Goal: Task Accomplishment & Management: Complete application form

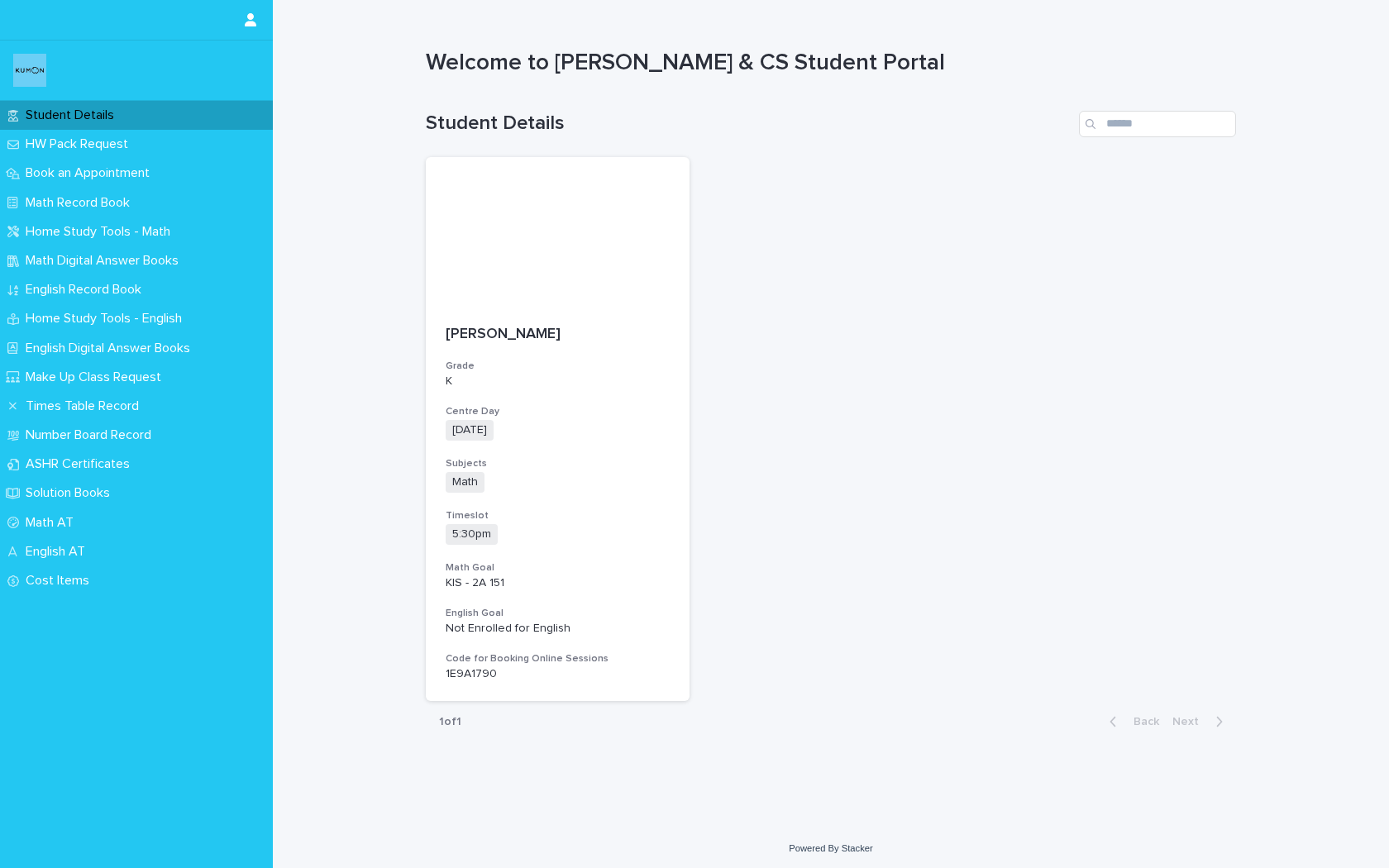
scroll to position [5, 0]
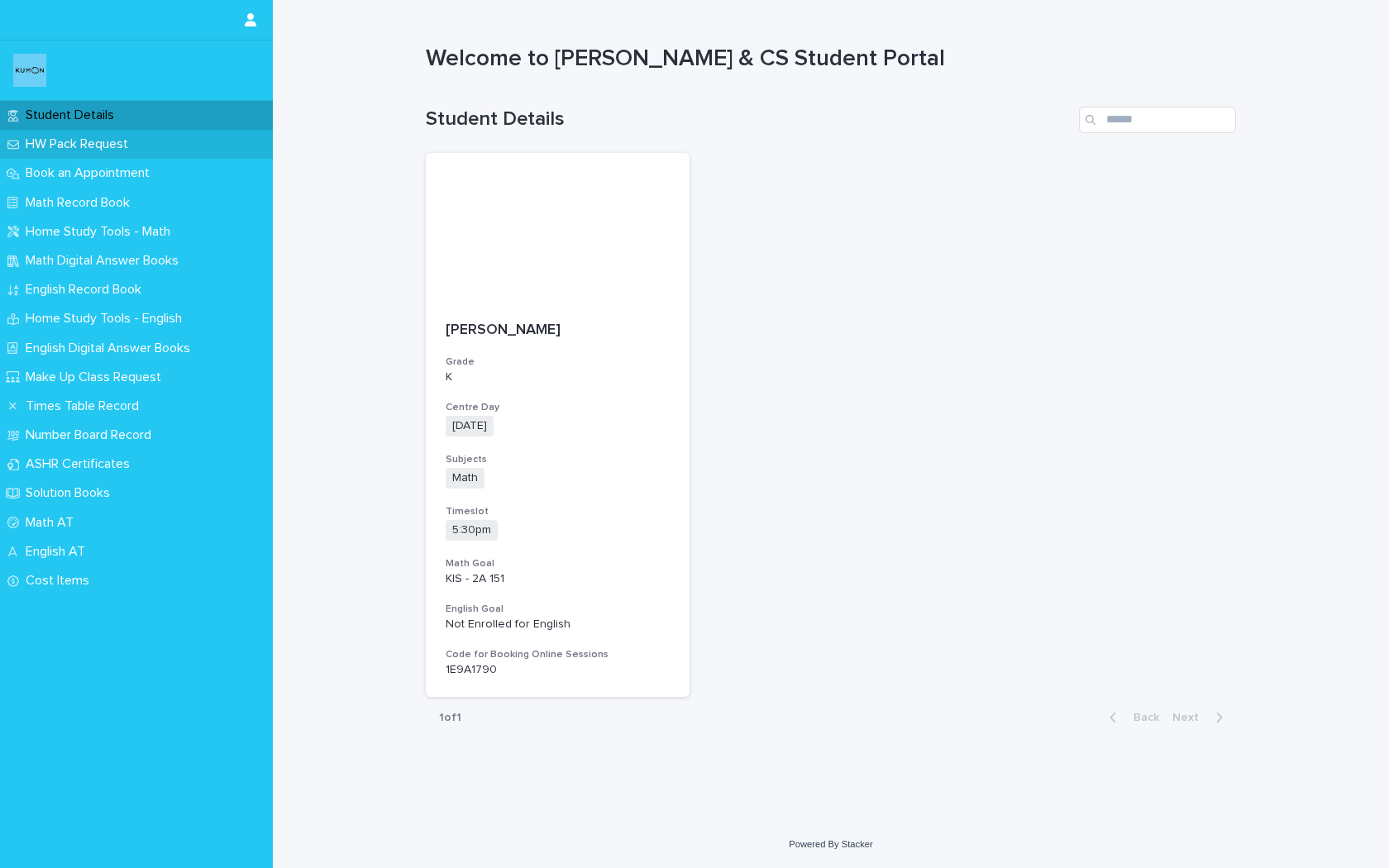
click at [76, 138] on p "HW Pack Request" at bounding box center [79, 144] width 122 height 15
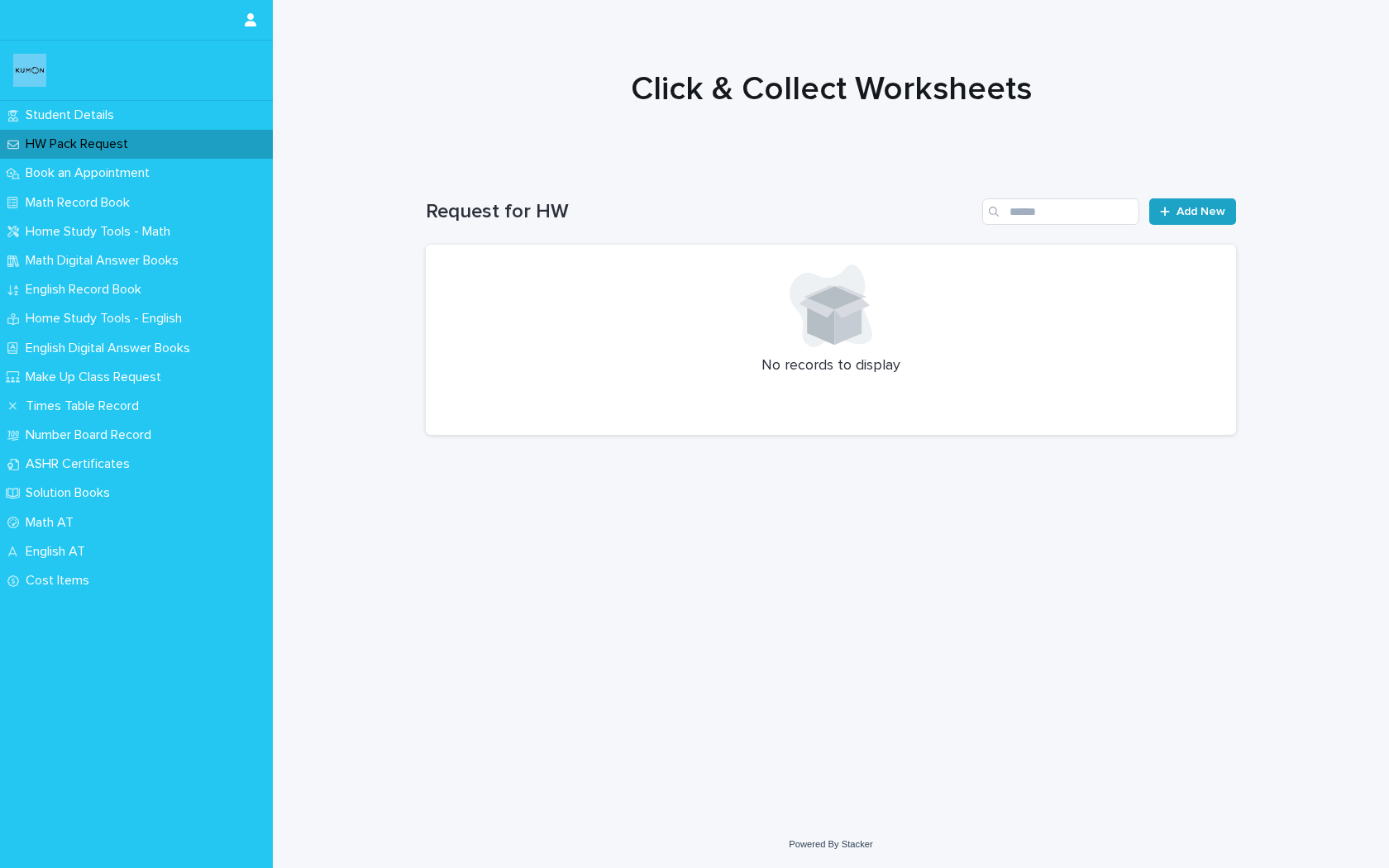
click at [1204, 213] on span "Add New" at bounding box center [1201, 211] width 49 height 12
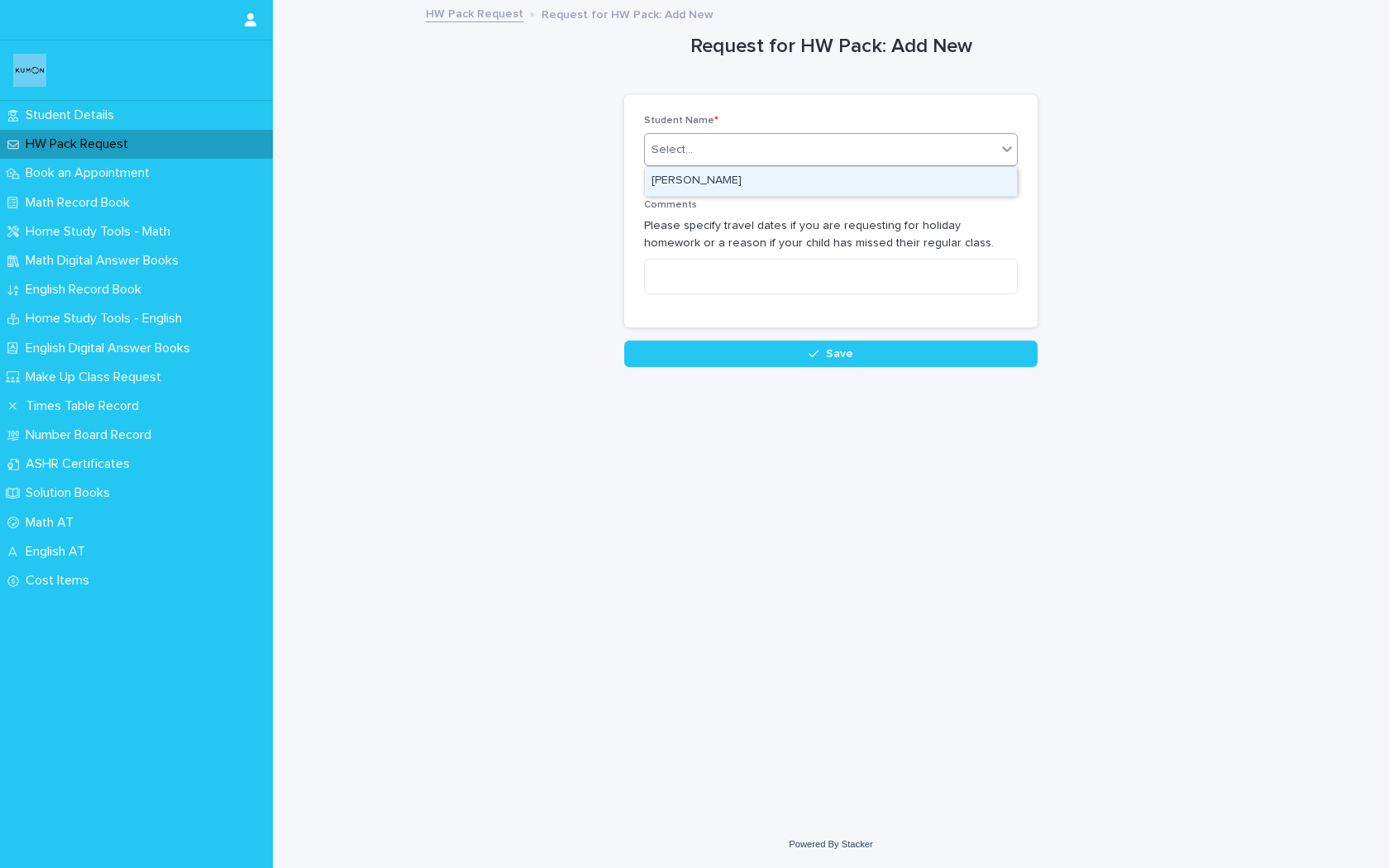
click at [736, 153] on div "Select..." at bounding box center [820, 150] width 351 height 27
click at [712, 180] on div "[PERSON_NAME]" at bounding box center [831, 182] width 372 height 29
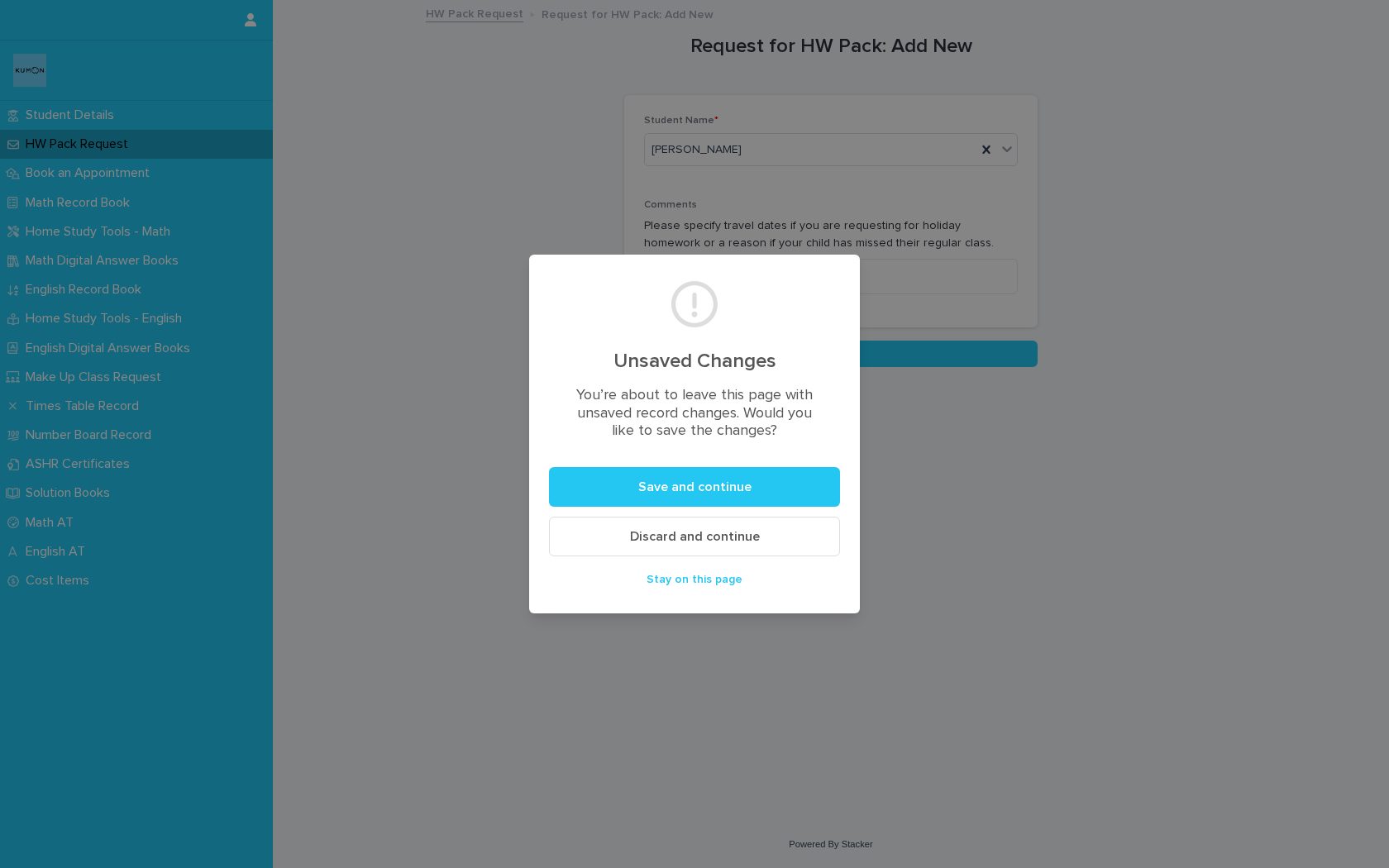
click at [644, 537] on span "Discard and continue" at bounding box center [695, 537] width 130 height 14
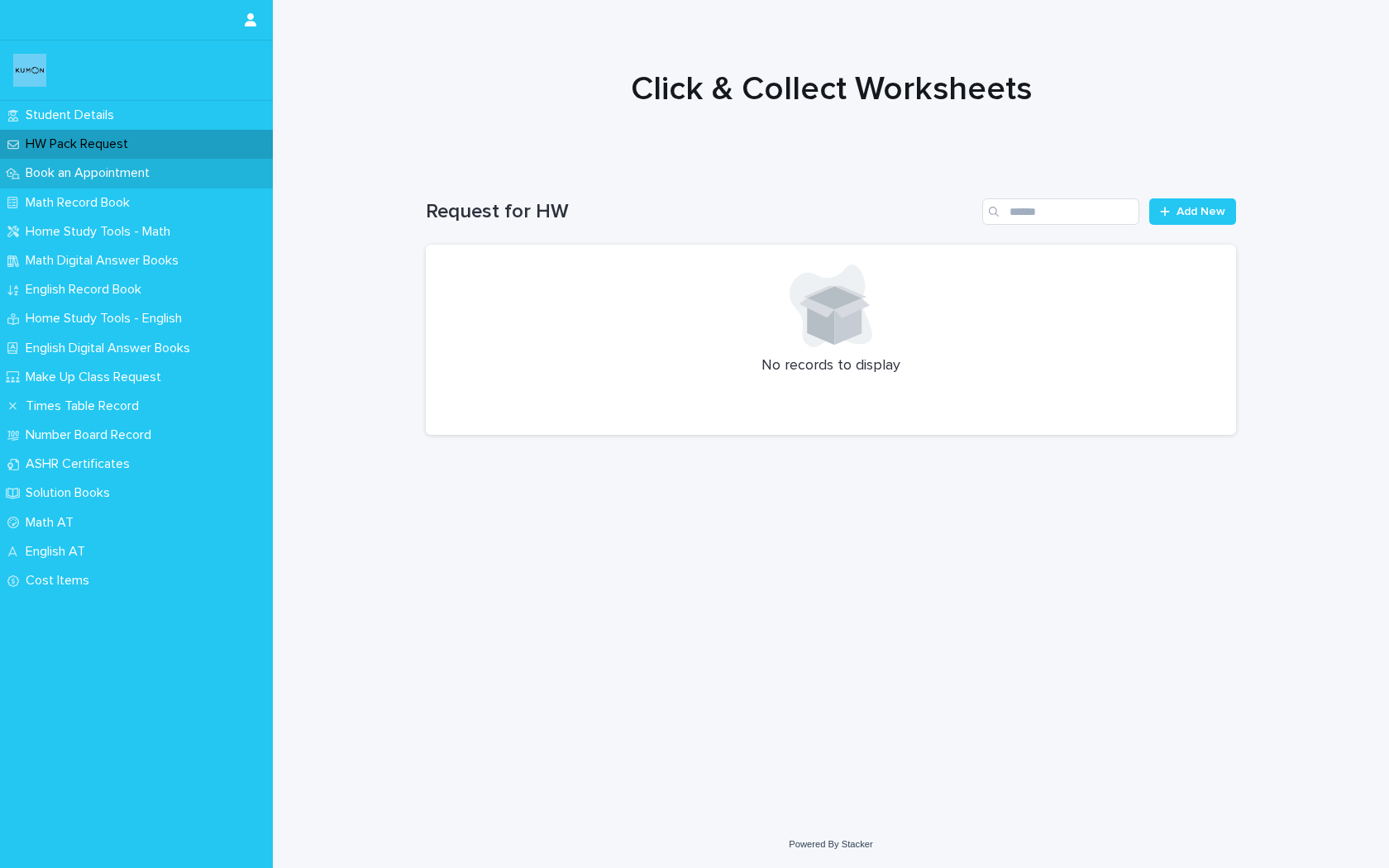
click at [74, 167] on p "Book an Appointment" at bounding box center [90, 173] width 144 height 15
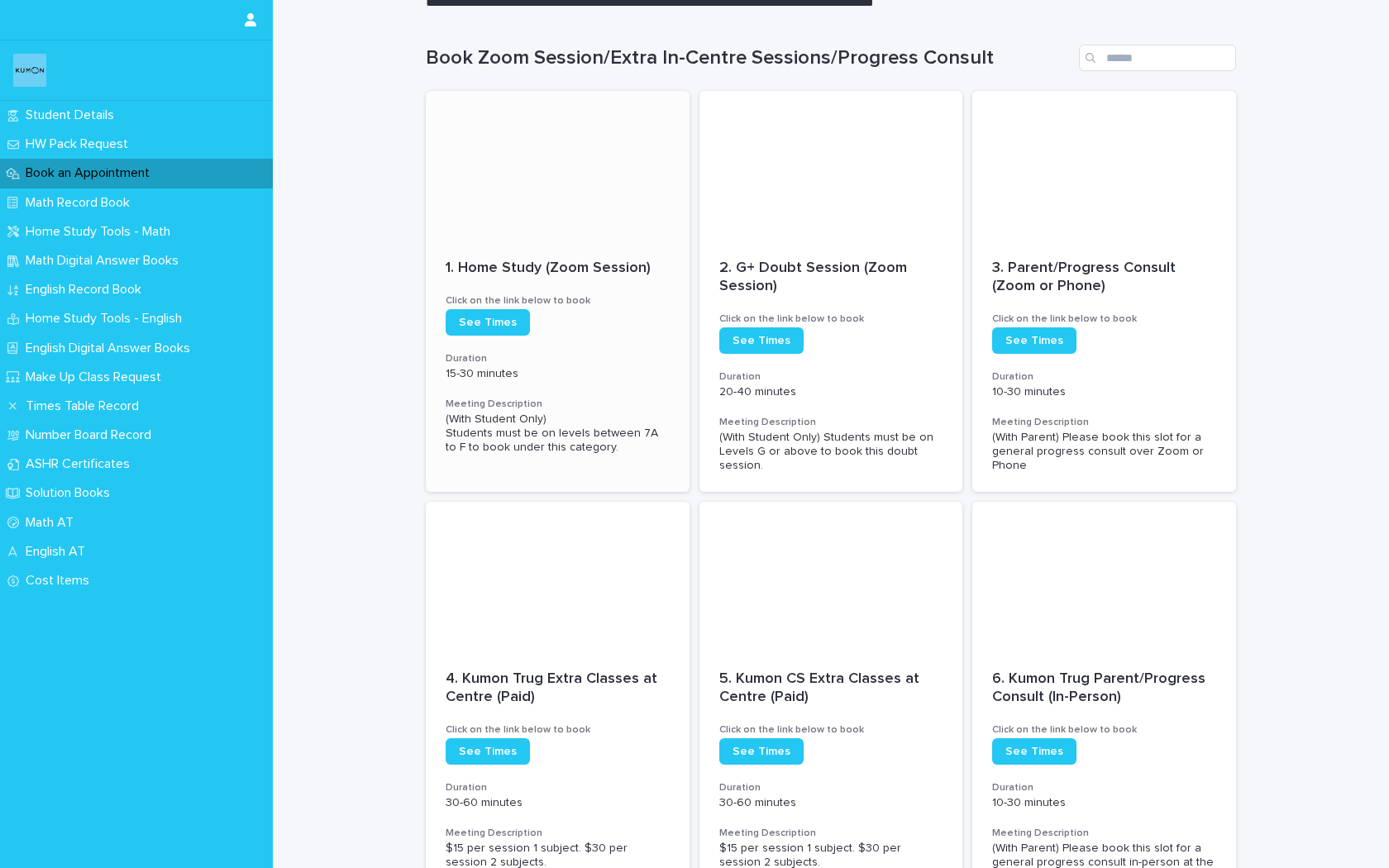
scroll to position [142, 0]
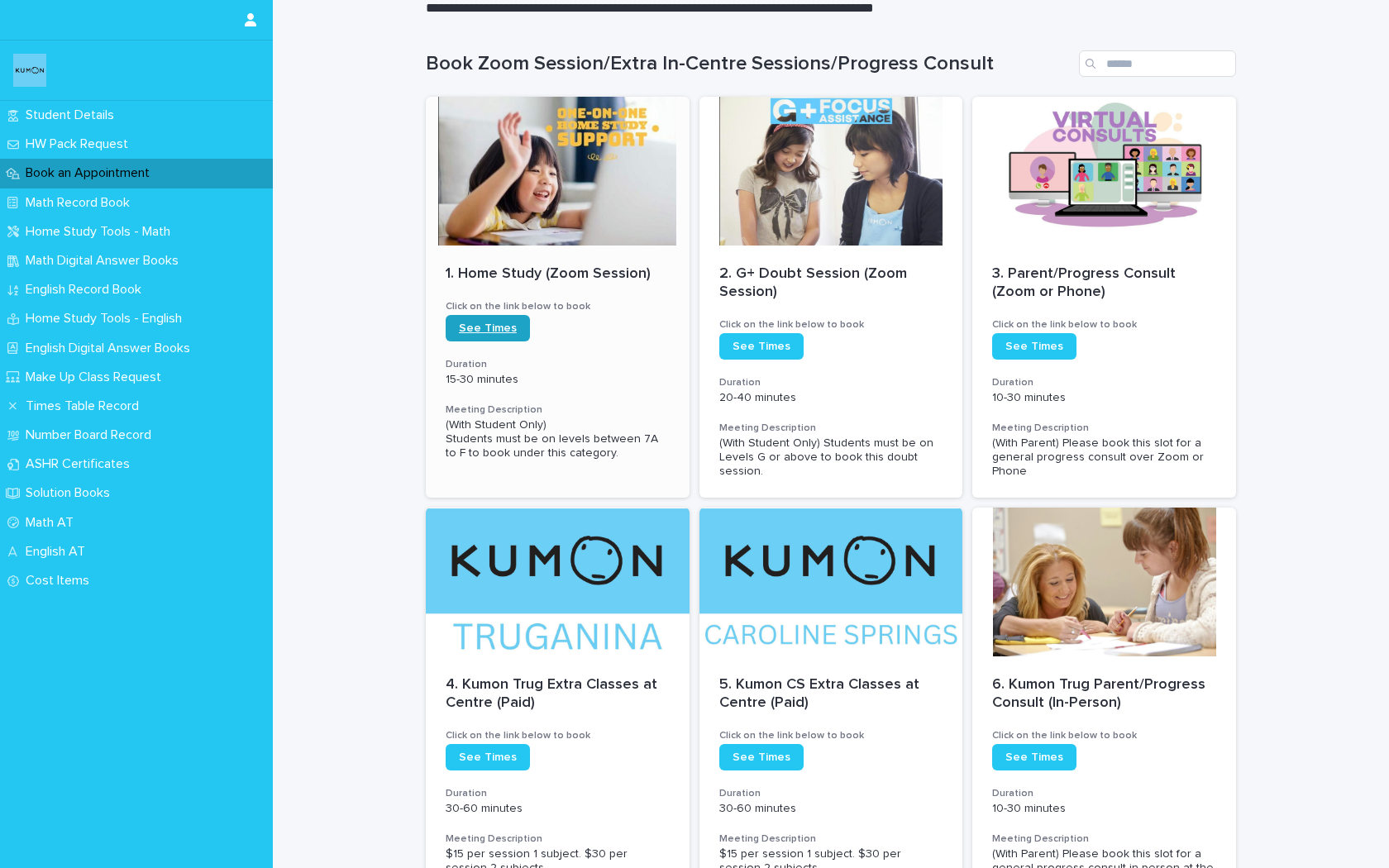
click at [503, 329] on span "See Times" at bounding box center [488, 328] width 58 height 12
click at [37, 114] on p "Student Details" at bounding box center [73, 115] width 108 height 15
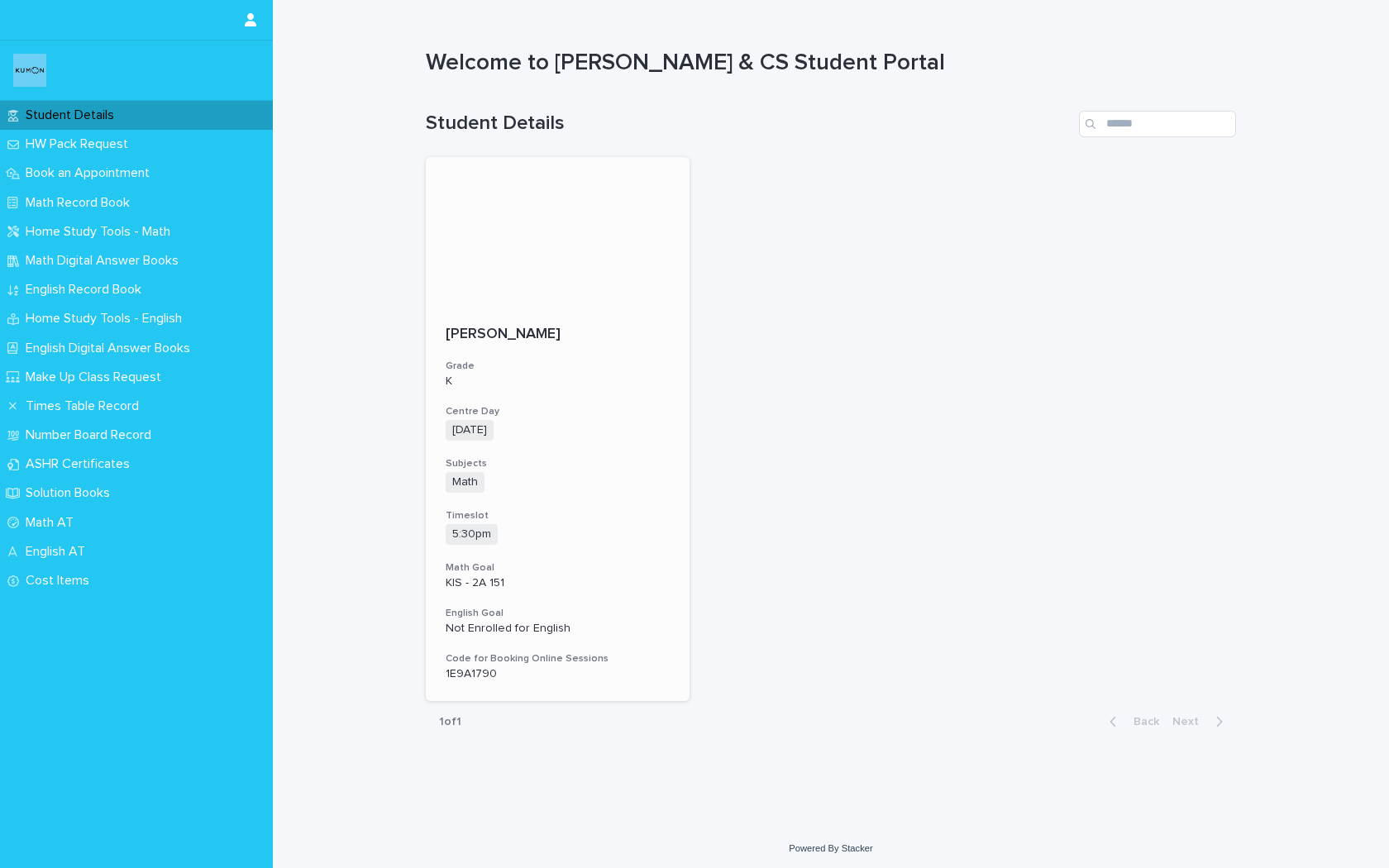
click at [469, 669] on p "1E9A1790" at bounding box center [557, 675] width 224 height 14
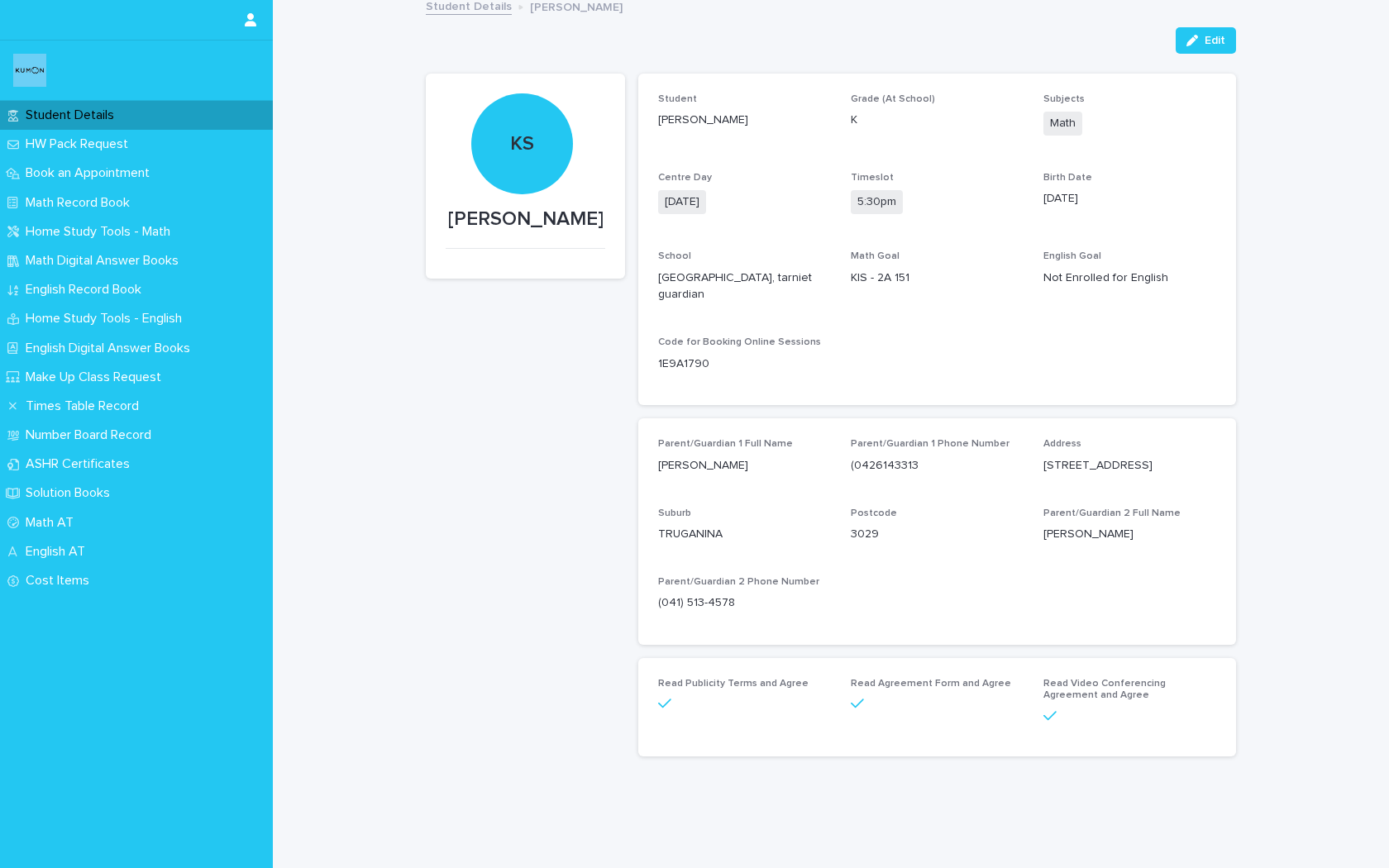
scroll to position [8, 0]
click at [806, 364] on icon "button" at bounding box center [811, 363] width 14 height 14
click at [34, 178] on p "Book an Appointment" at bounding box center [90, 173] width 144 height 15
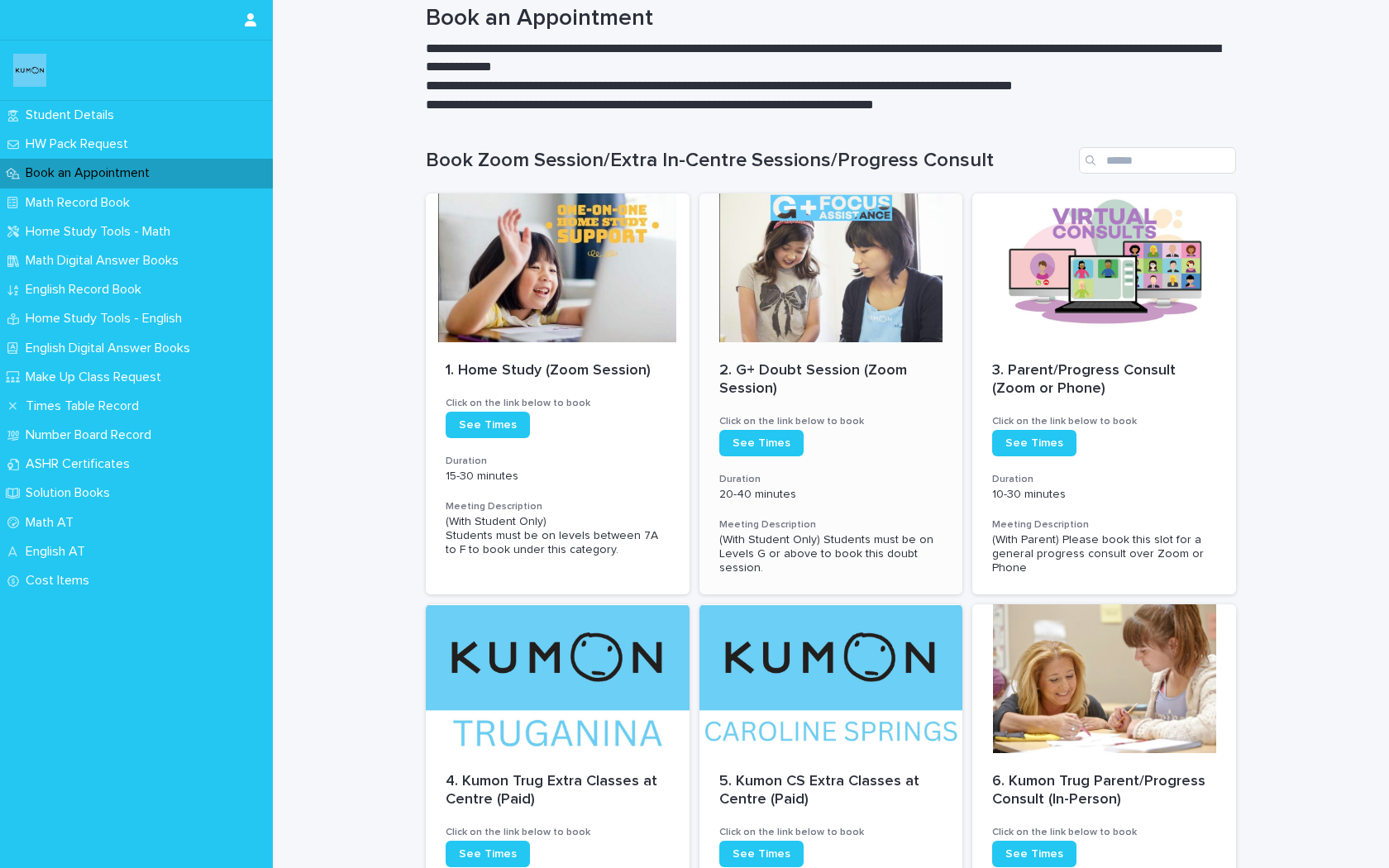
scroll to position [49, 0]
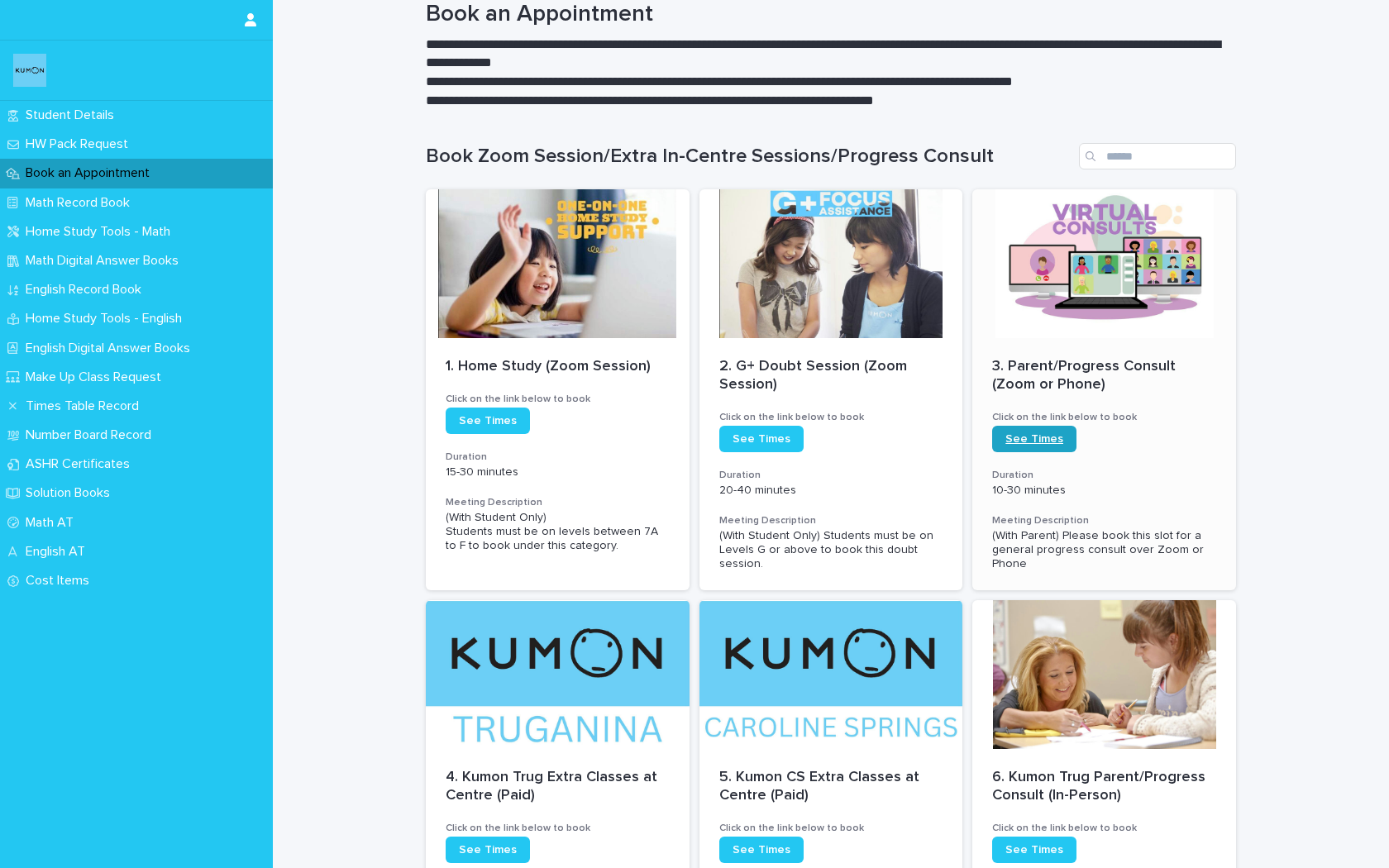
click at [1030, 445] on link "See Times" at bounding box center [1033, 438] width 84 height 26
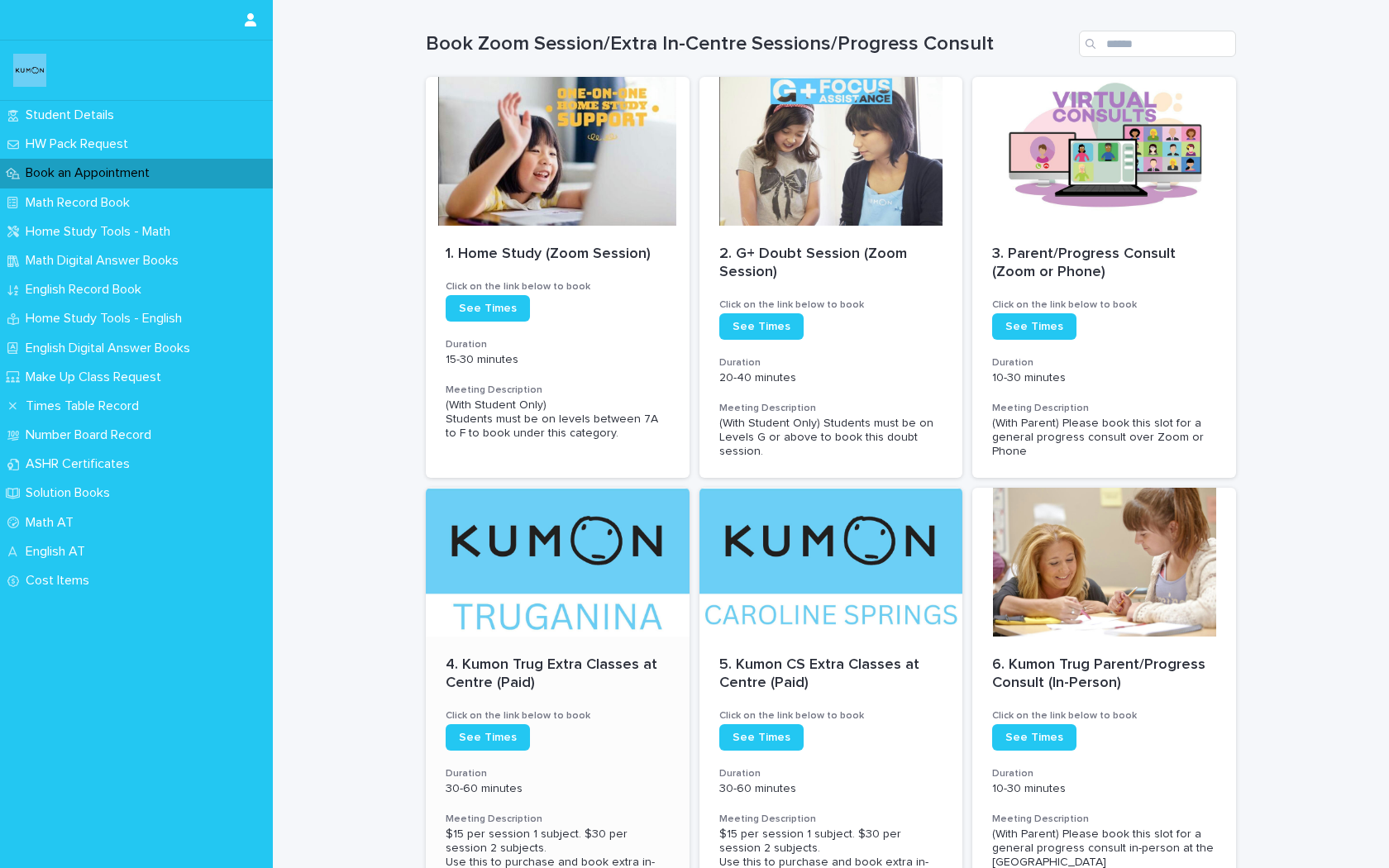
scroll to position [142, 0]
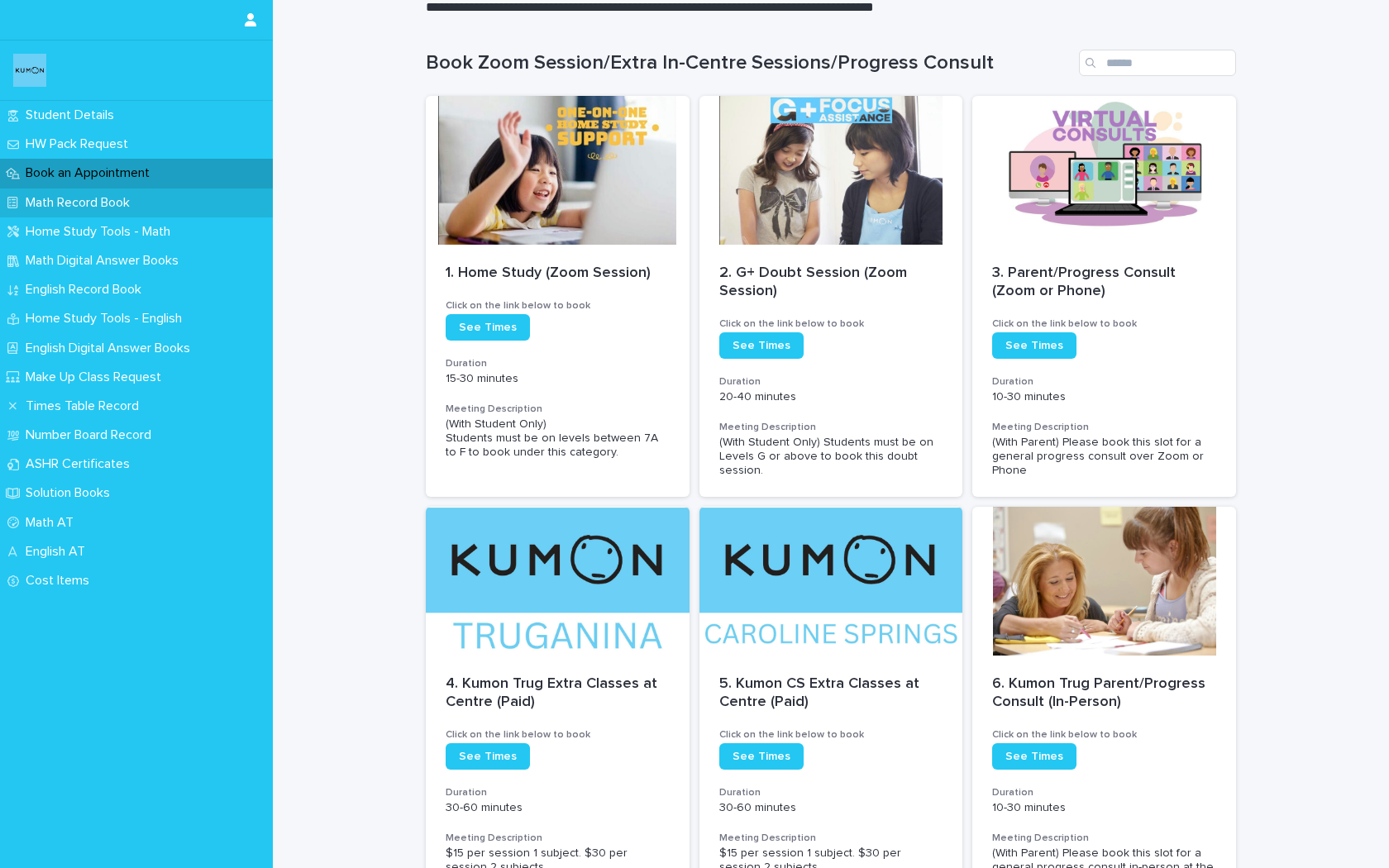
click at [100, 203] on p "Math Record Book" at bounding box center [80, 202] width 124 height 15
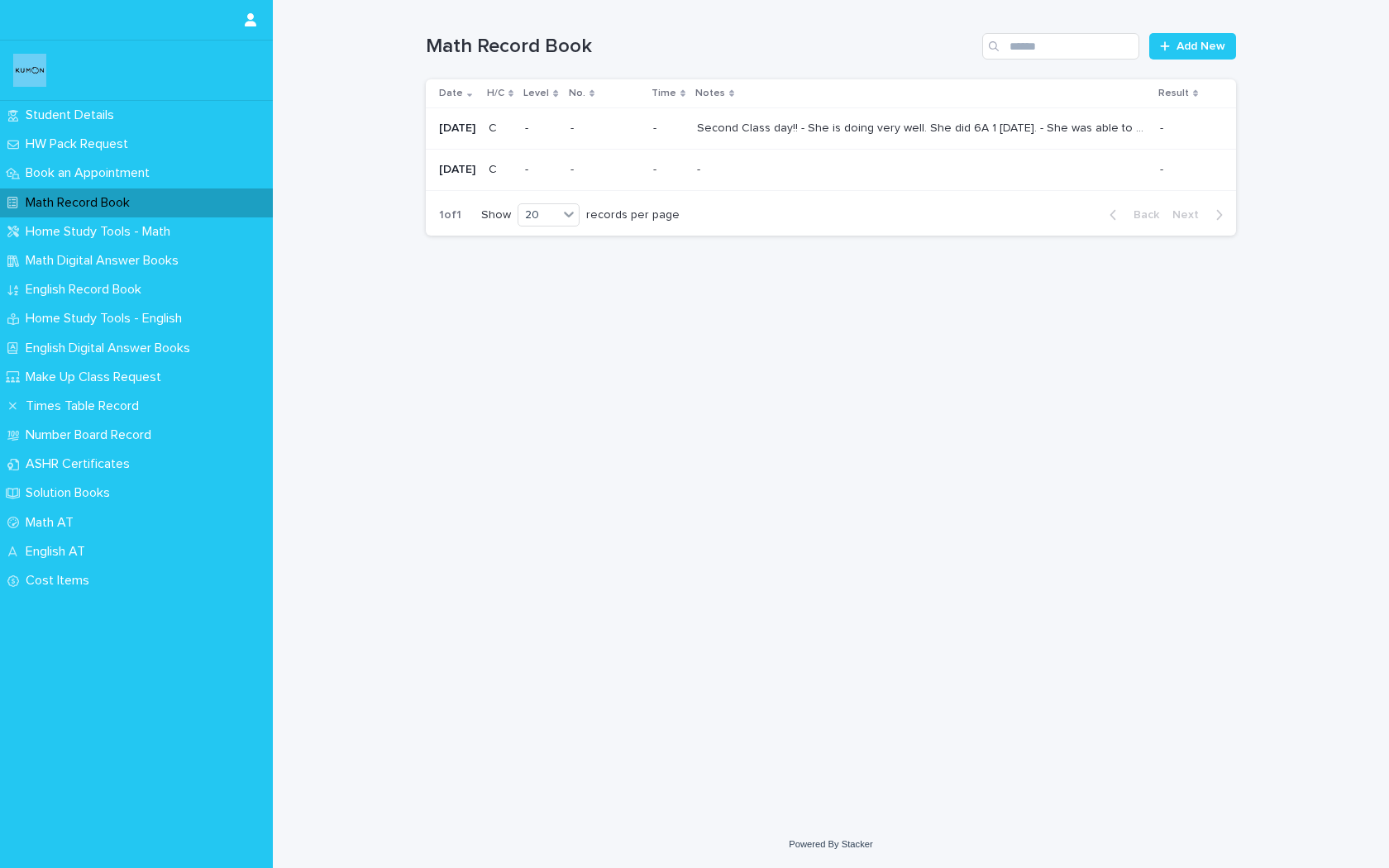
click at [745, 132] on p "Second Class day!! - She is doing very well. She did 6A 1 [DATE]. - She was abl…" at bounding box center [924, 126] width 453 height 17
click at [1182, 51] on span "Add New" at bounding box center [1201, 46] width 49 height 12
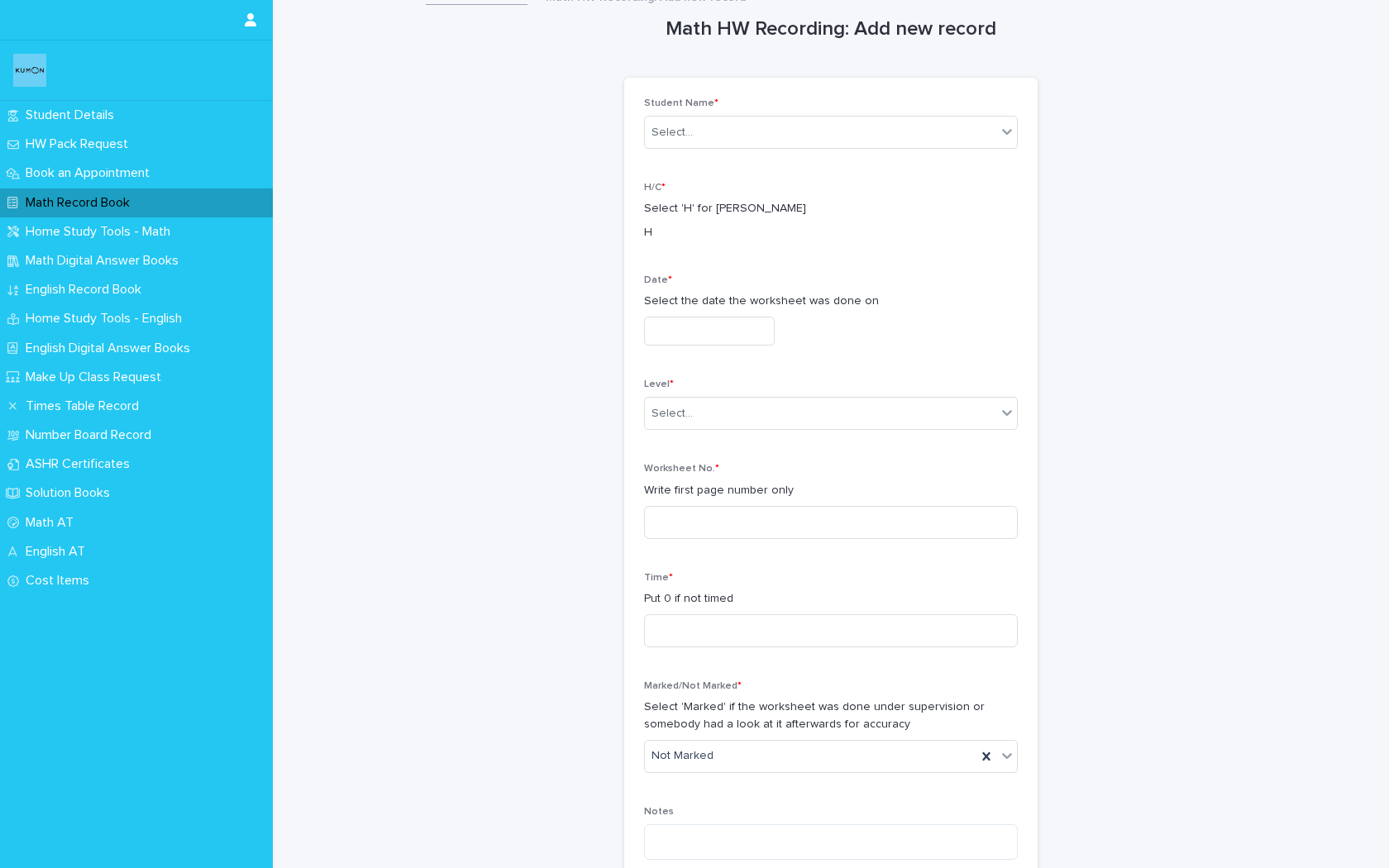
scroll to position [15, 0]
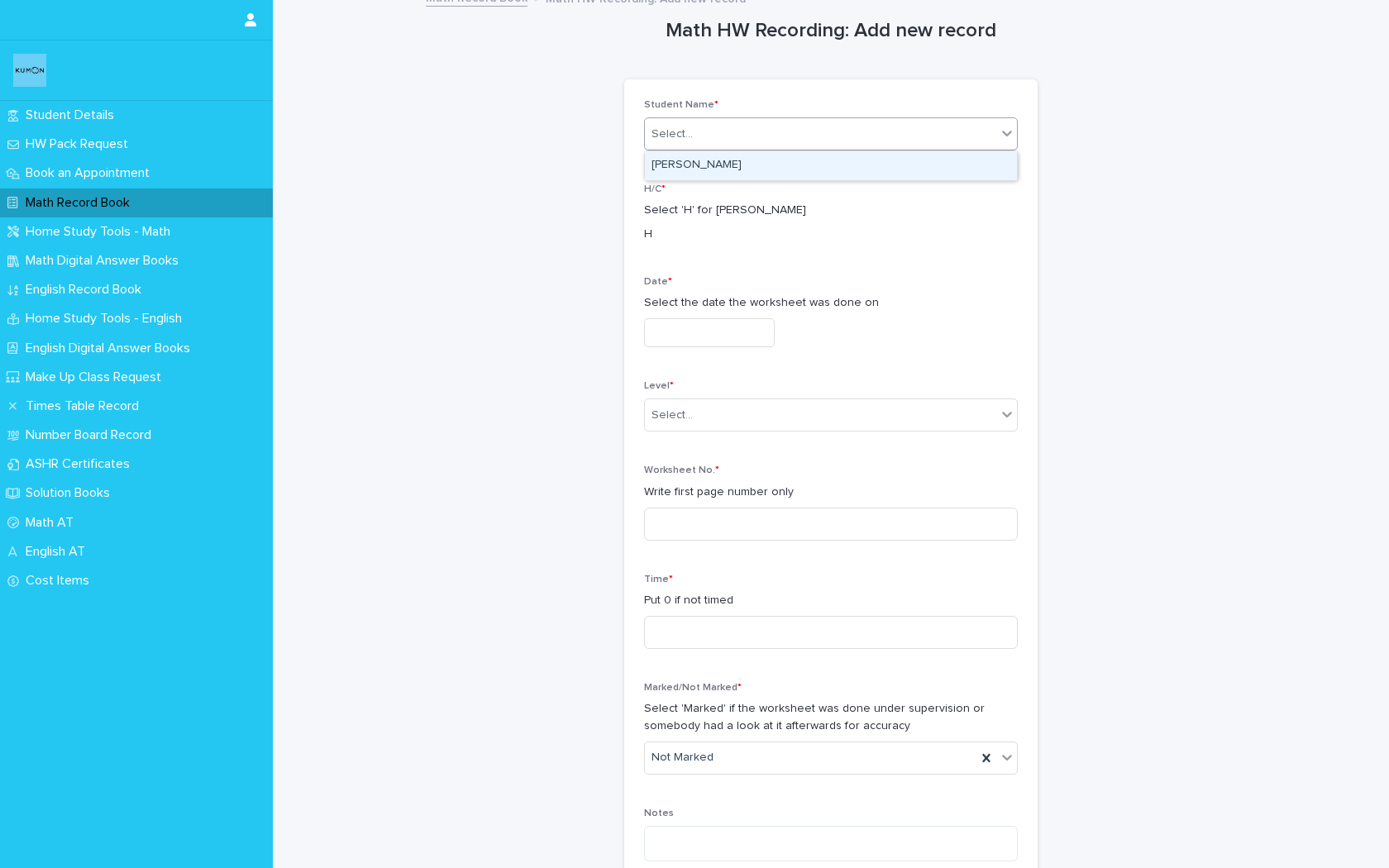
click at [773, 121] on div "Select..." at bounding box center [820, 135] width 351 height 27
click at [748, 163] on div "[PERSON_NAME]" at bounding box center [831, 166] width 372 height 29
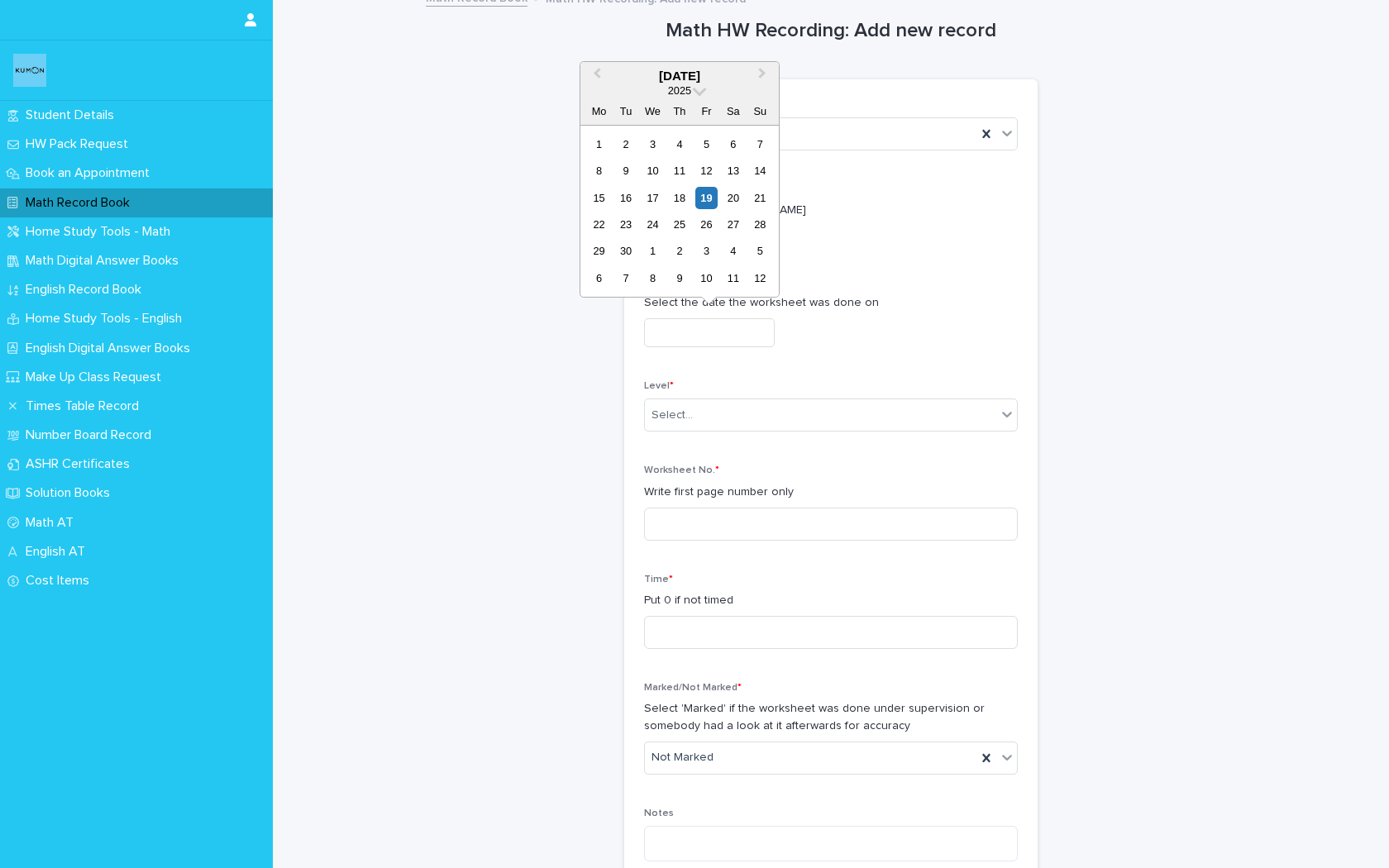
click at [700, 320] on input "text" at bounding box center [709, 332] width 131 height 29
click at [732, 372] on div "Student Name * [PERSON_NAME] H/C * Select 'H' for [PERSON_NAME] H Date * Select…" at bounding box center [831, 488] width 374 height 777
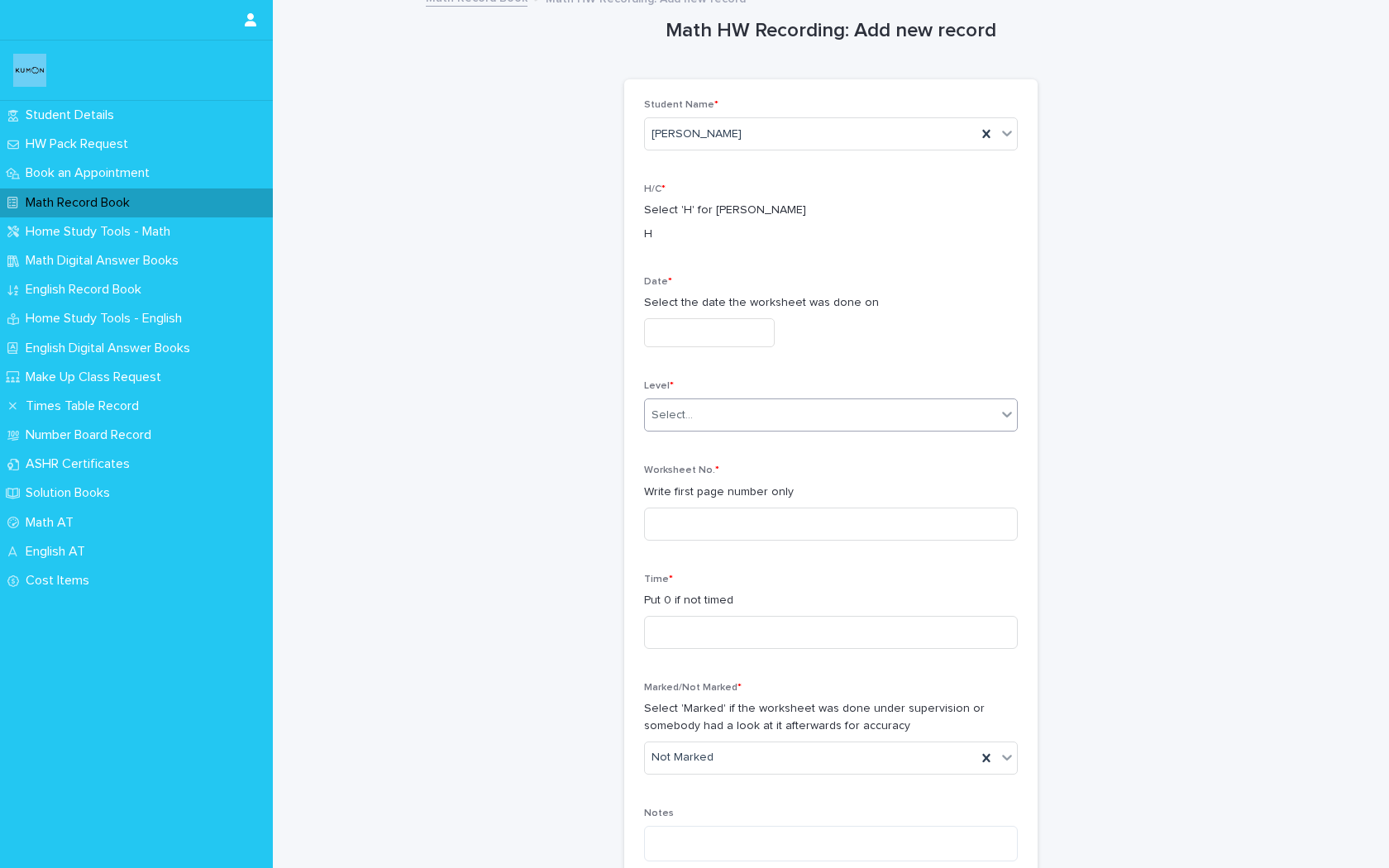
click at [721, 419] on div "Select..." at bounding box center [820, 415] width 351 height 27
click at [715, 502] on div "6A" at bounding box center [831, 505] width 372 height 29
click at [783, 533] on input at bounding box center [831, 524] width 374 height 33
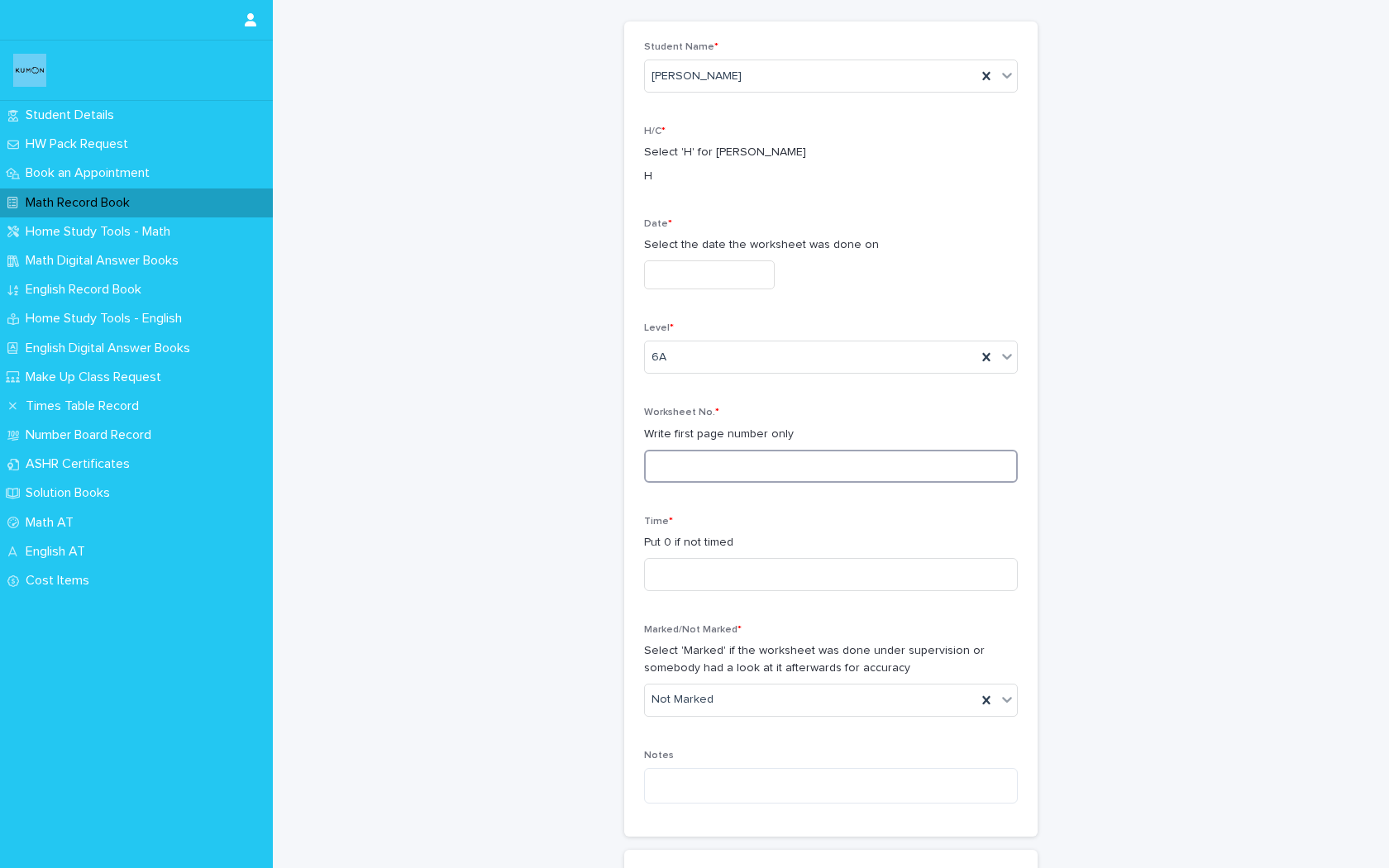
scroll to position [76, 0]
type input "***"
click at [741, 570] on input at bounding box center [831, 572] width 374 height 33
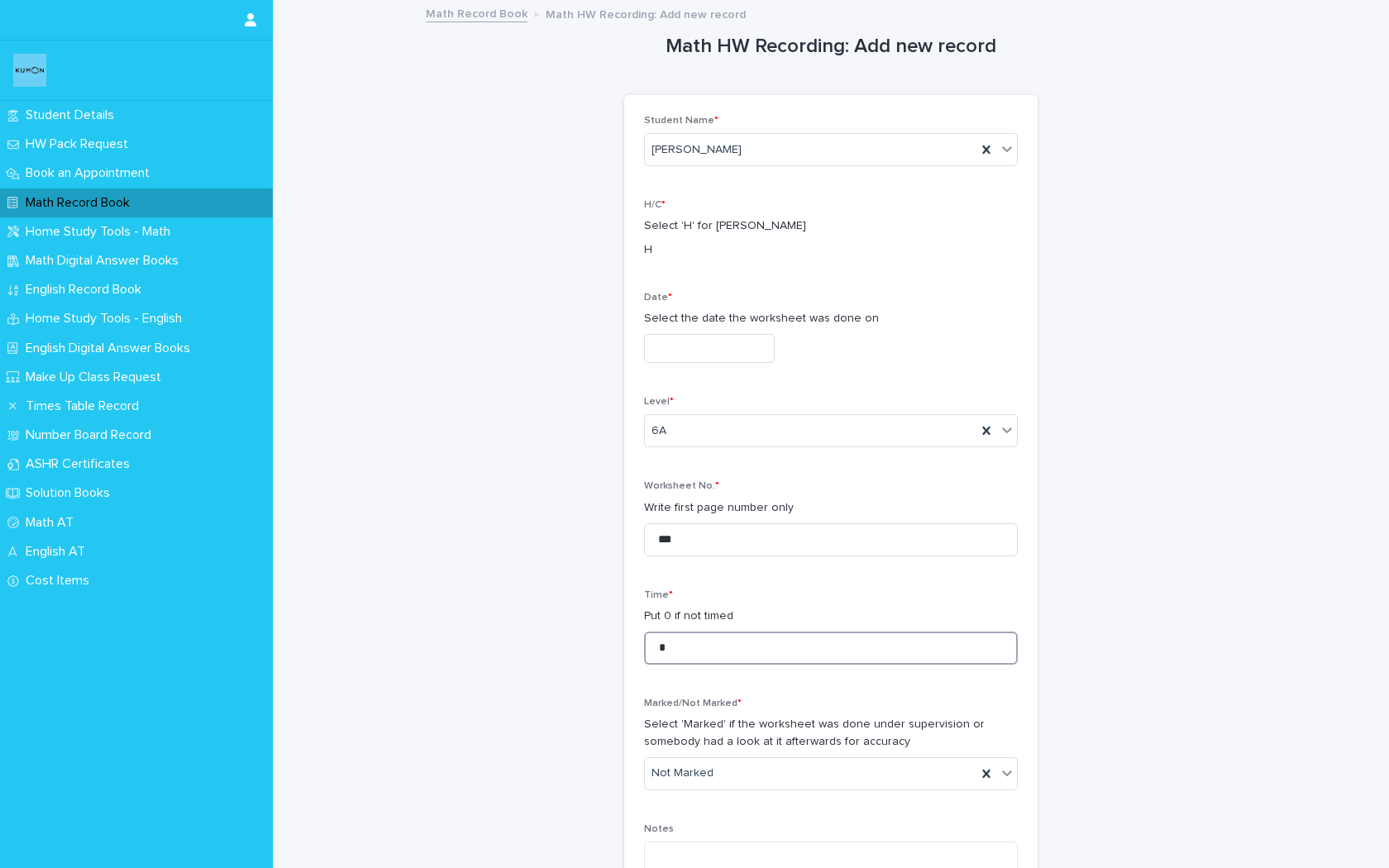
type input "*"
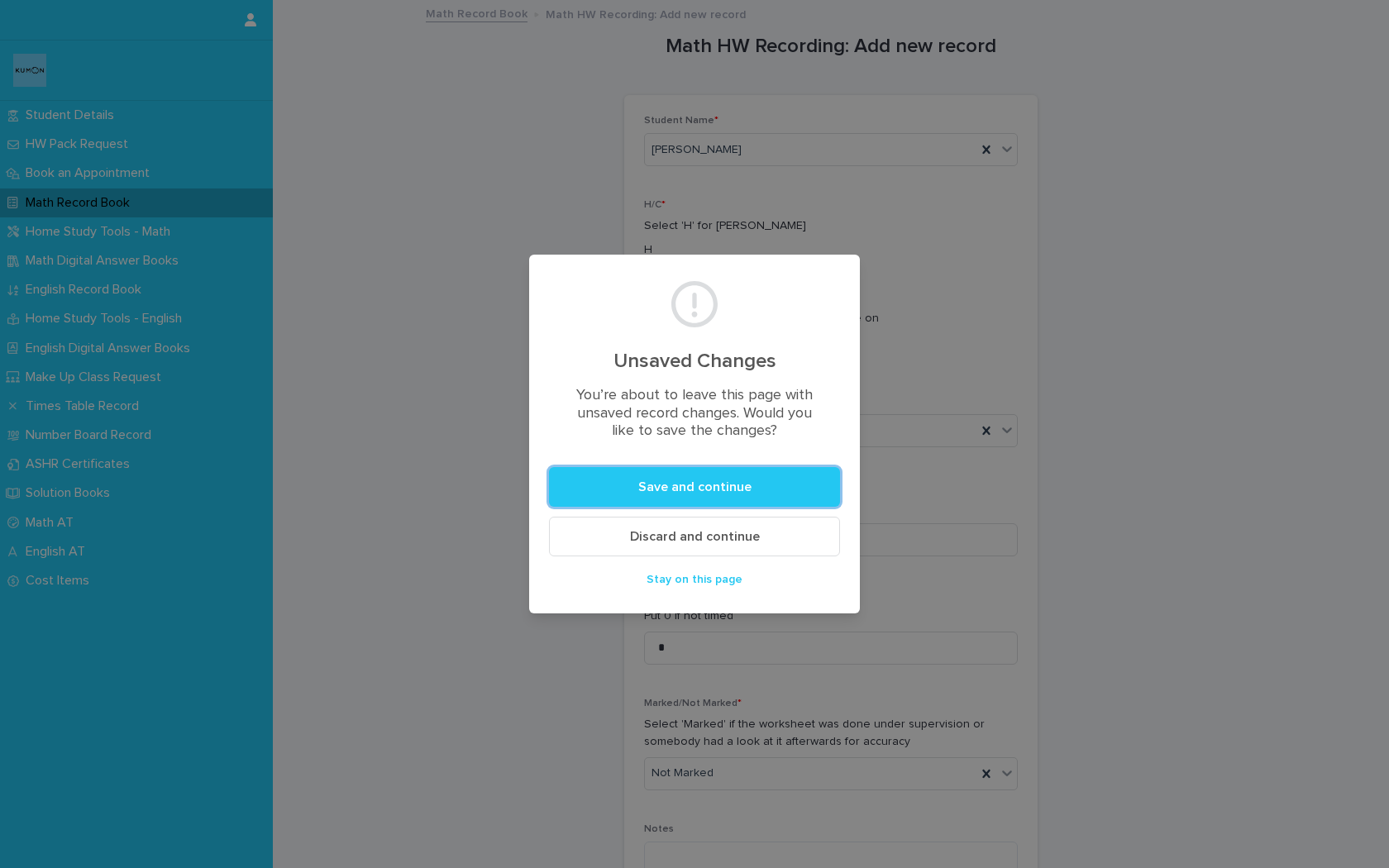
click at [585, 532] on button "Discard and continue" at bounding box center [694, 537] width 291 height 40
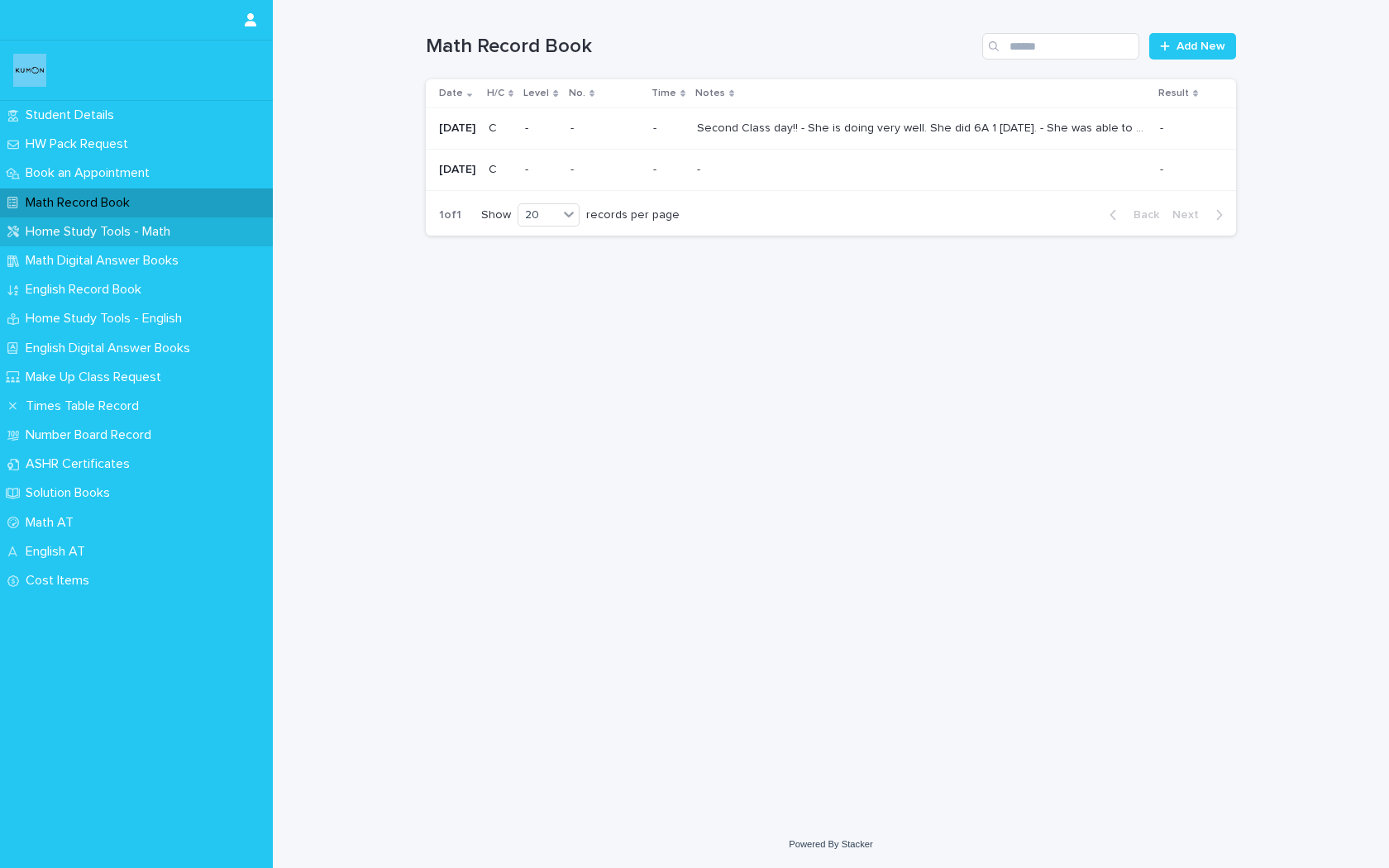
click at [153, 230] on p "Home Study Tools - Math" at bounding box center [101, 231] width 164 height 15
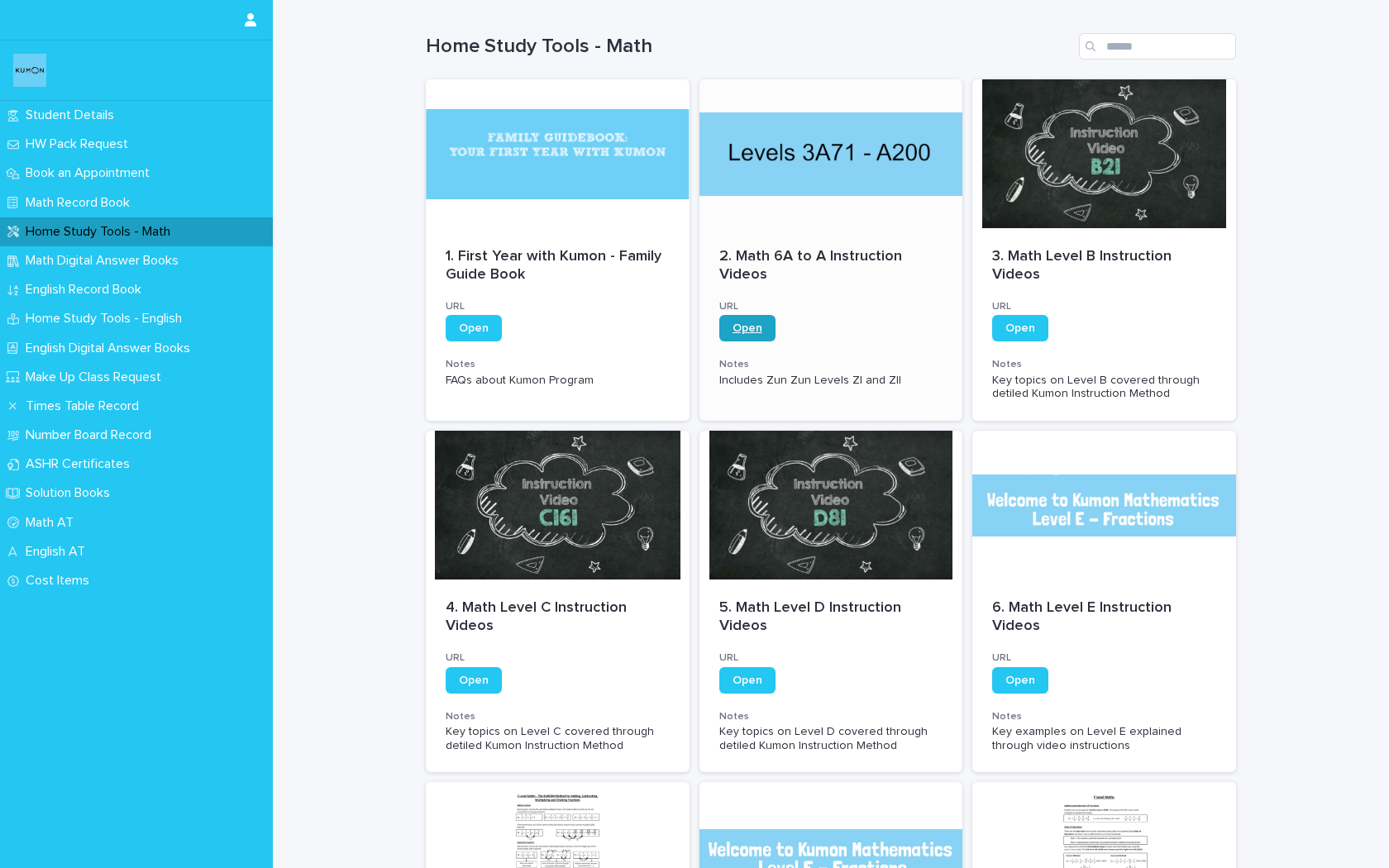
click at [741, 331] on span "Open" at bounding box center [747, 328] width 30 height 12
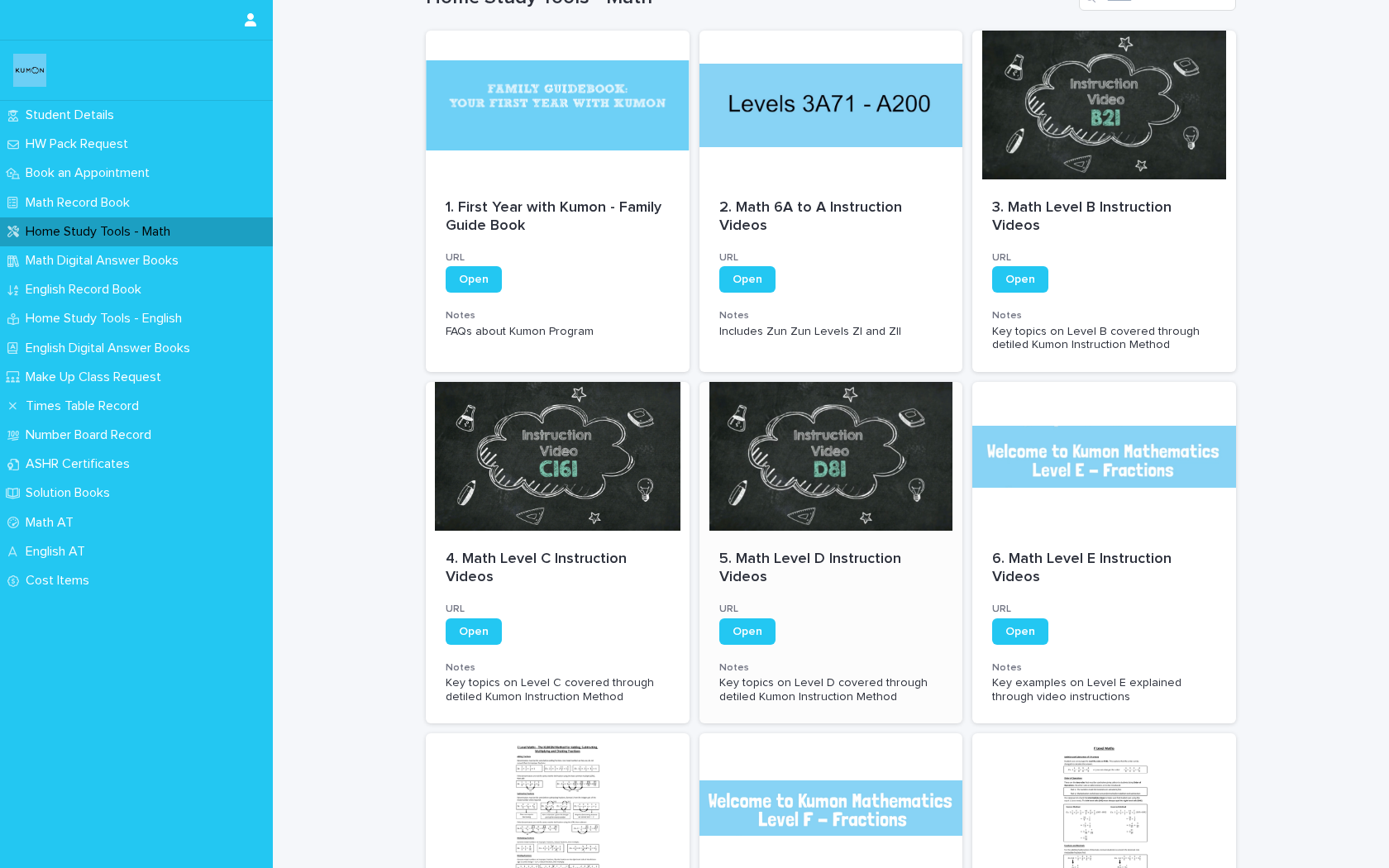
scroll to position [48, 0]
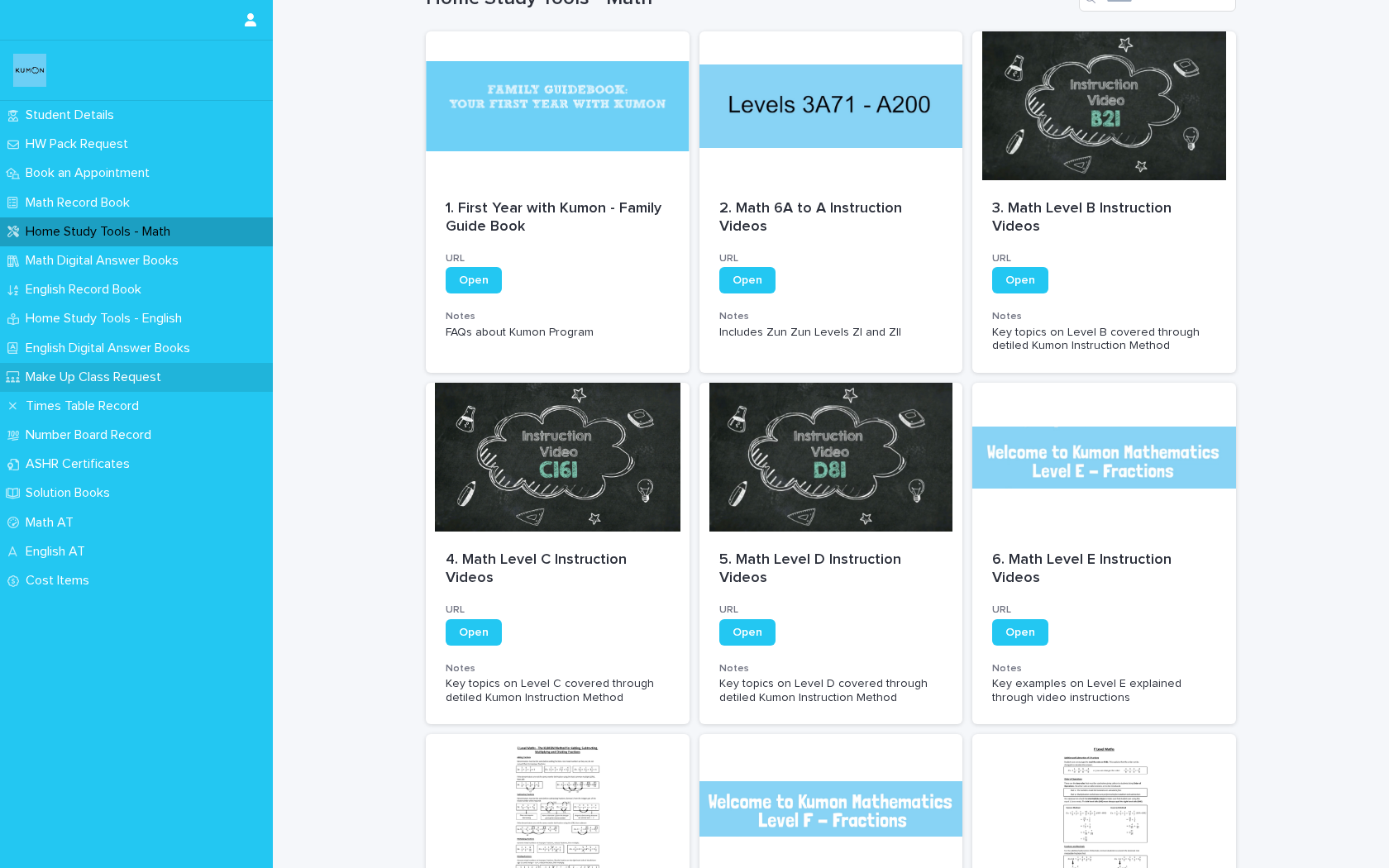
click at [84, 379] on p "Make Up Class Request" at bounding box center [97, 377] width 155 height 15
